Goal: Task Accomplishment & Management: Manage account settings

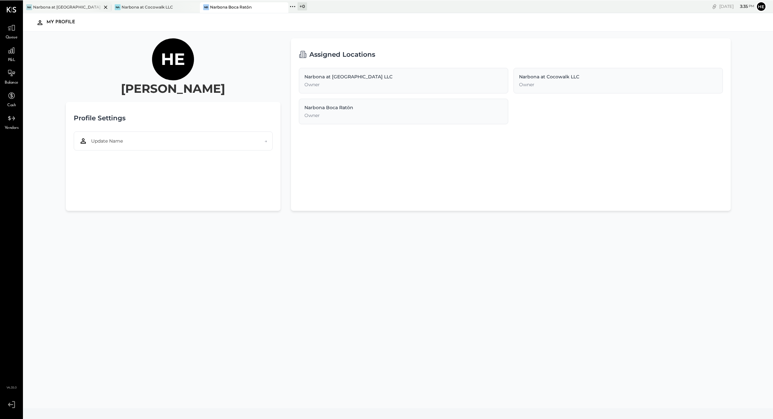
click at [79, 9] on div "Narbona at [GEOGRAPHIC_DATA] LLC" at bounding box center [67, 7] width 68 height 6
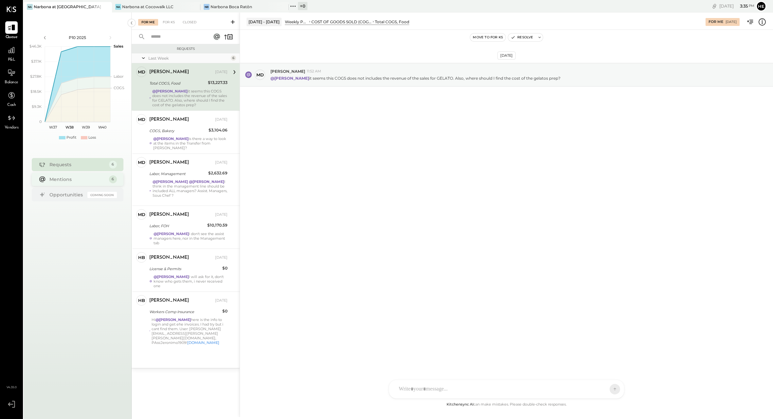
click at [56, 175] on div "Mentions 6" at bounding box center [78, 179] width 92 height 13
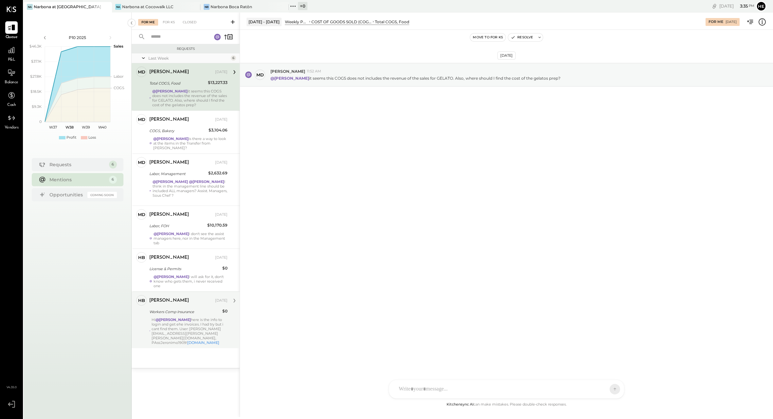
click at [215, 298] on div "[DATE]" at bounding box center [221, 300] width 12 height 5
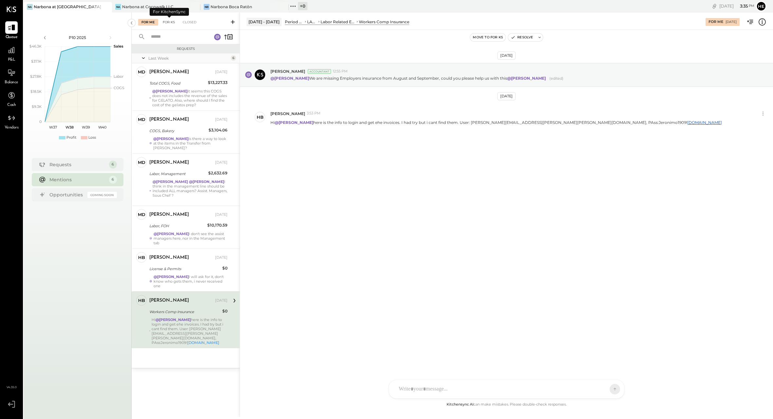
click at [166, 21] on div "For KS" at bounding box center [169, 22] width 19 height 7
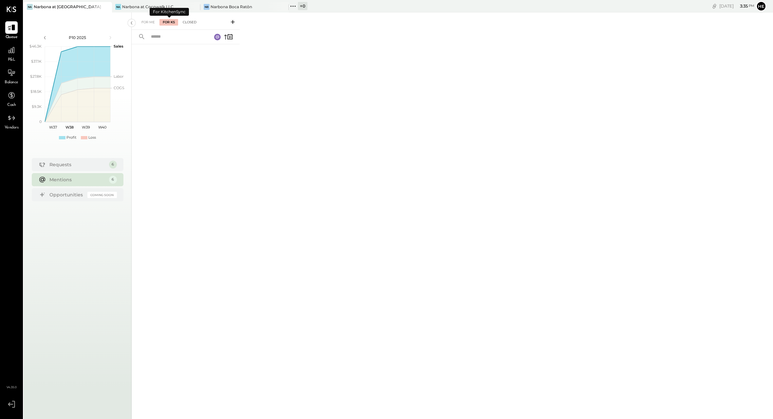
click at [195, 21] on div "Closed" at bounding box center [189, 22] width 20 height 7
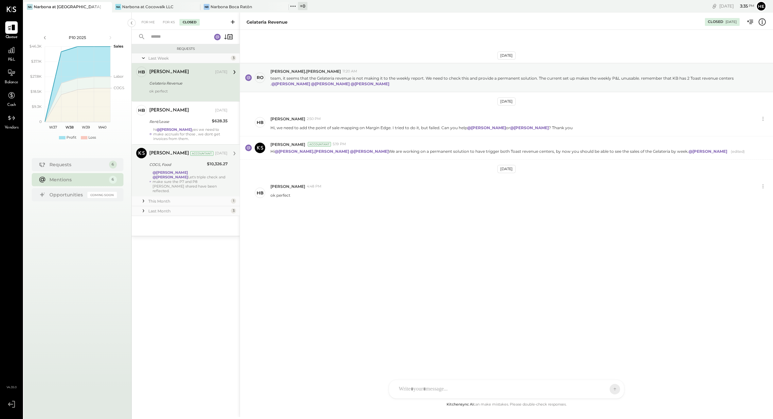
click at [186, 185] on div "@[PERSON_NAME] @[PERSON_NAME] Let's triple check and make sure the P7 and P8 [P…" at bounding box center [190, 181] width 75 height 23
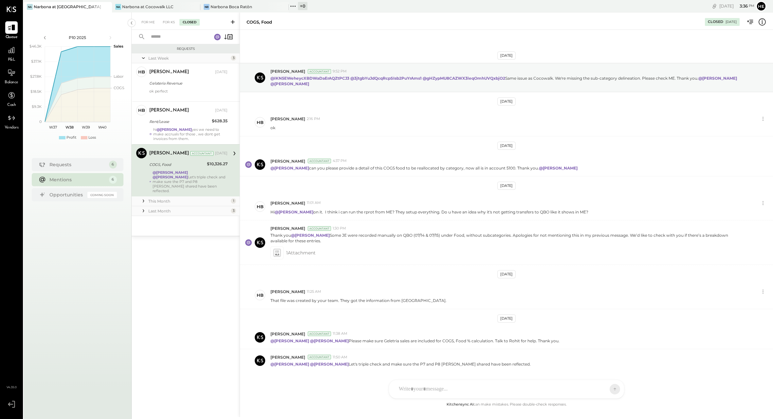
scroll to position [21, 0]
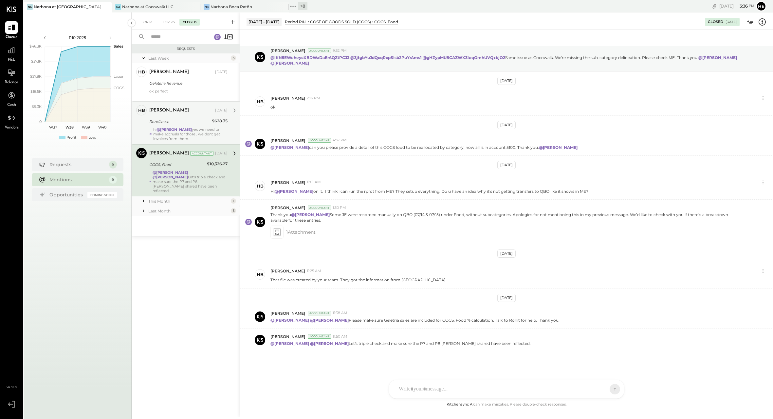
click at [222, 111] on div "[DATE]" at bounding box center [221, 110] width 12 height 5
